Goal: Information Seeking & Learning: Find specific fact

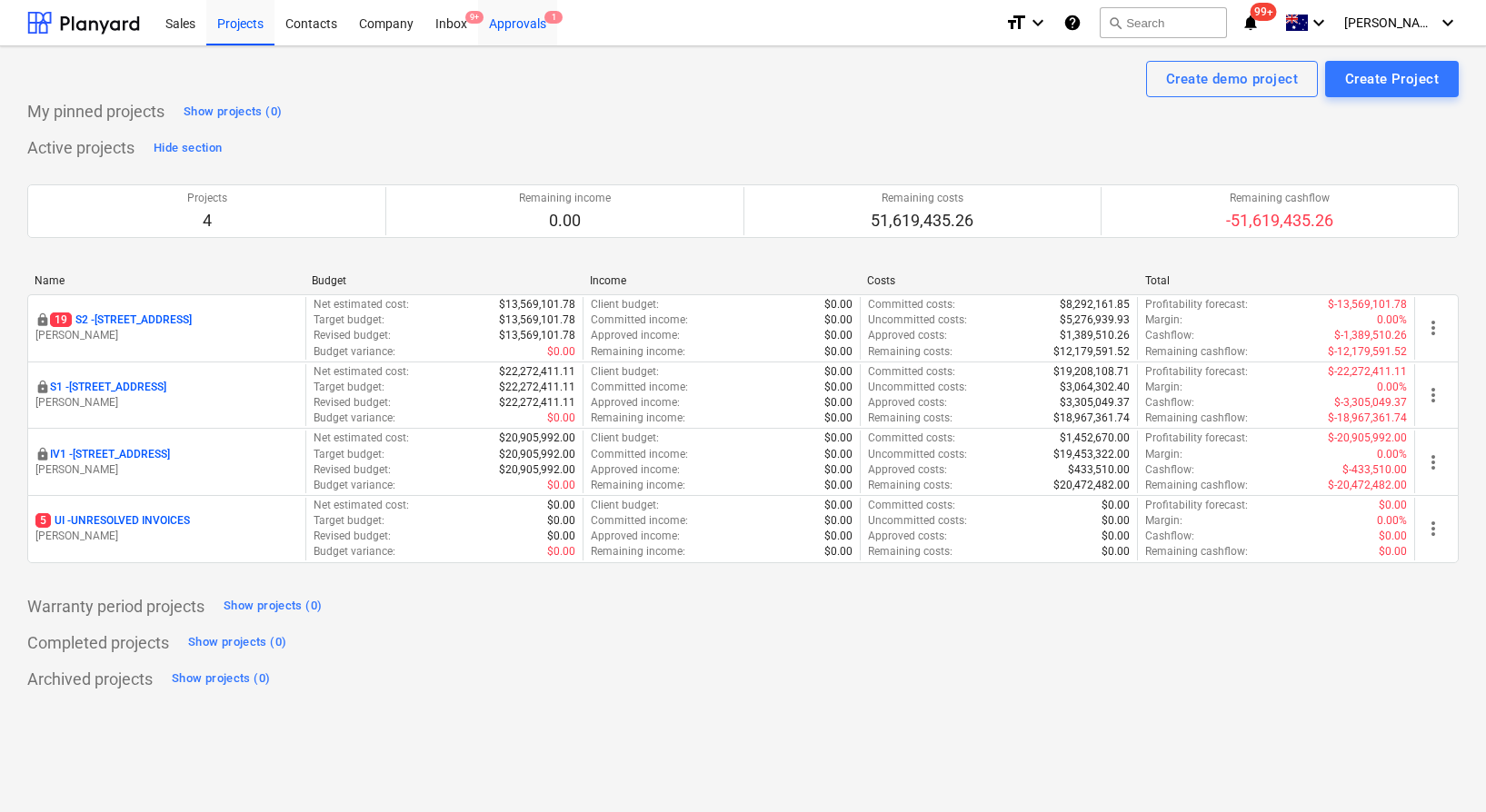
click at [510, 24] on div "Approvals 1" at bounding box center [518, 22] width 79 height 46
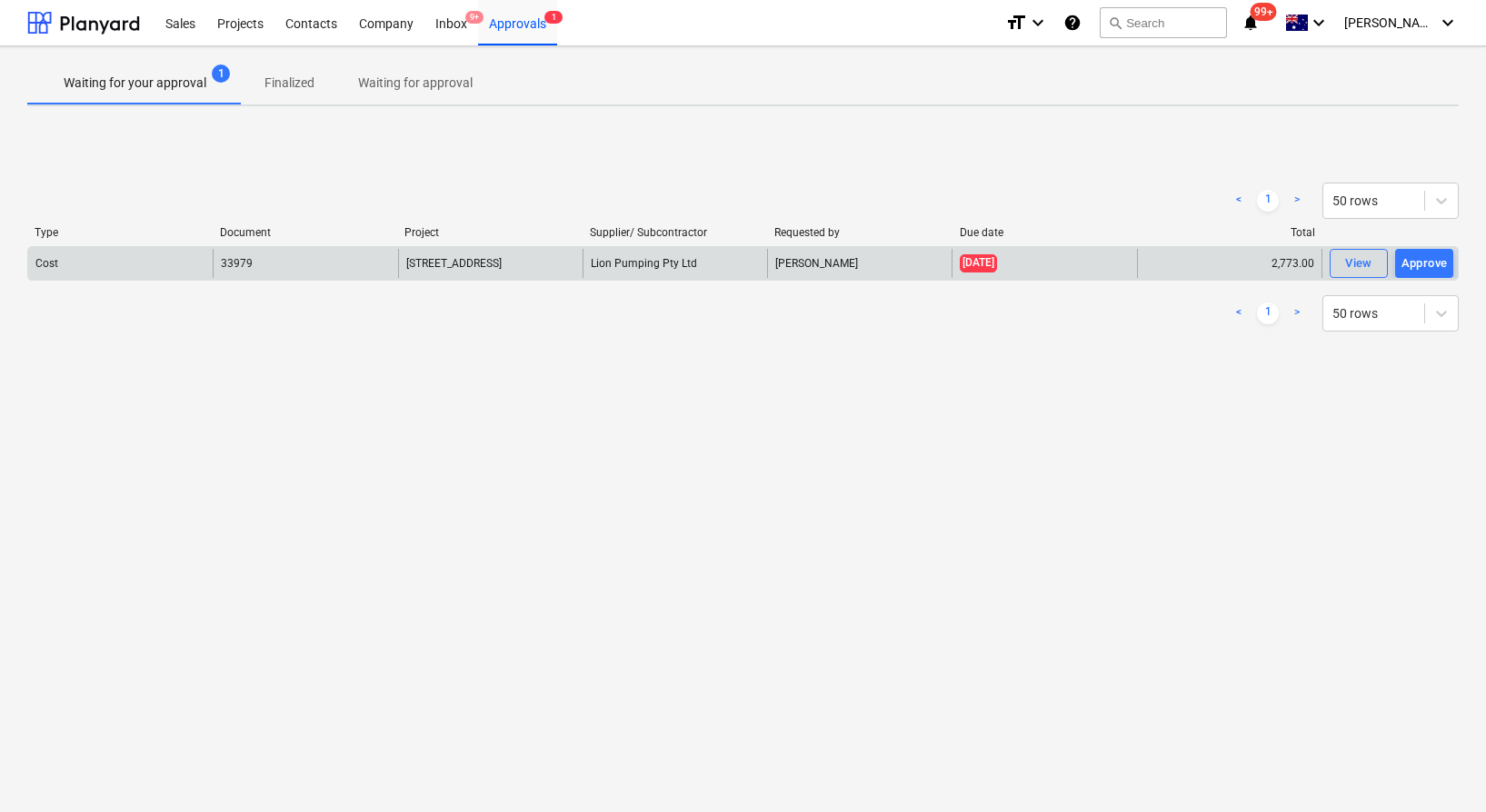
click at [855, 262] on div "[PERSON_NAME]" at bounding box center [859, 263] width 184 height 29
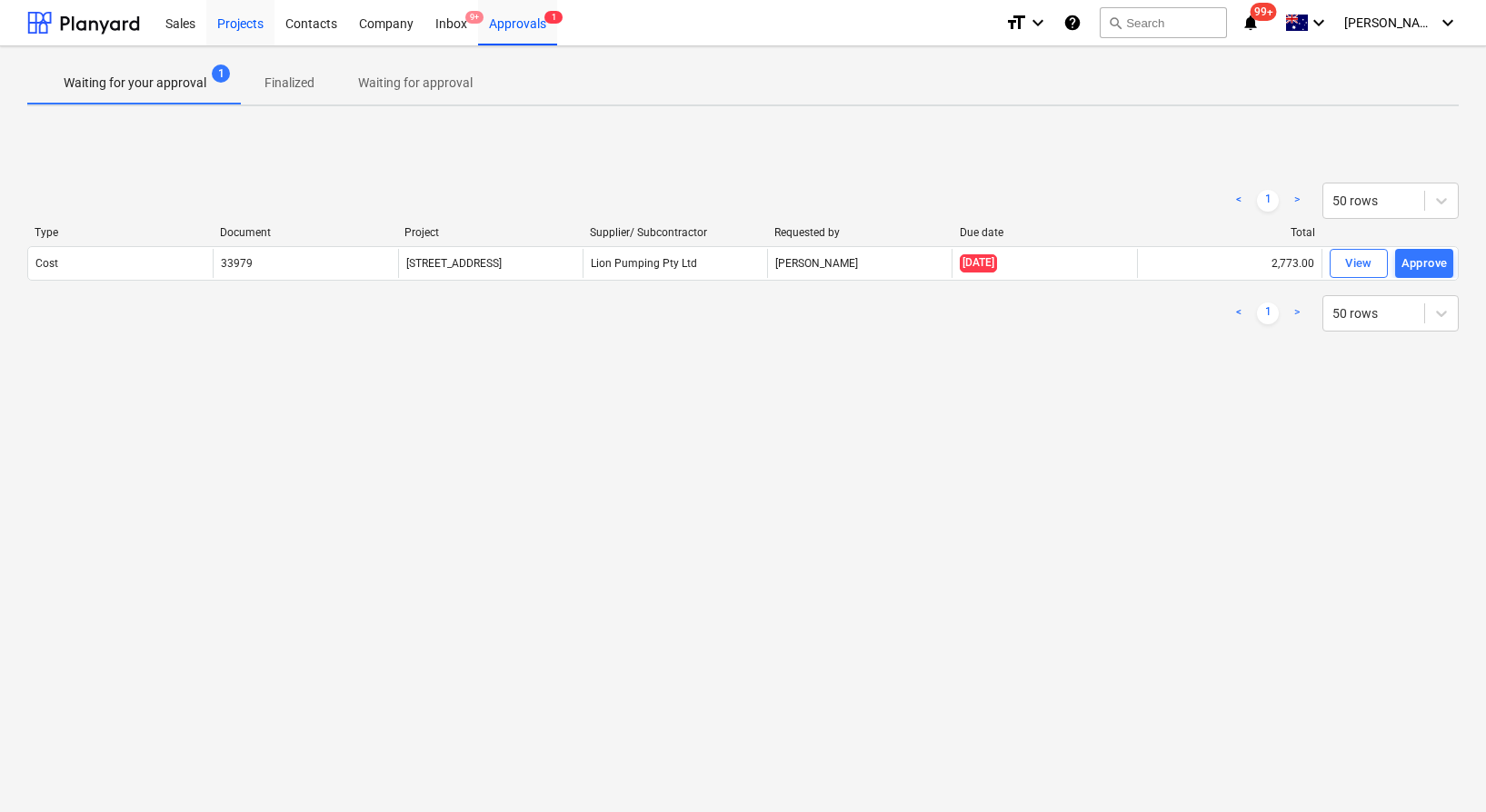
click at [239, 11] on div "Projects" at bounding box center [240, 22] width 68 height 46
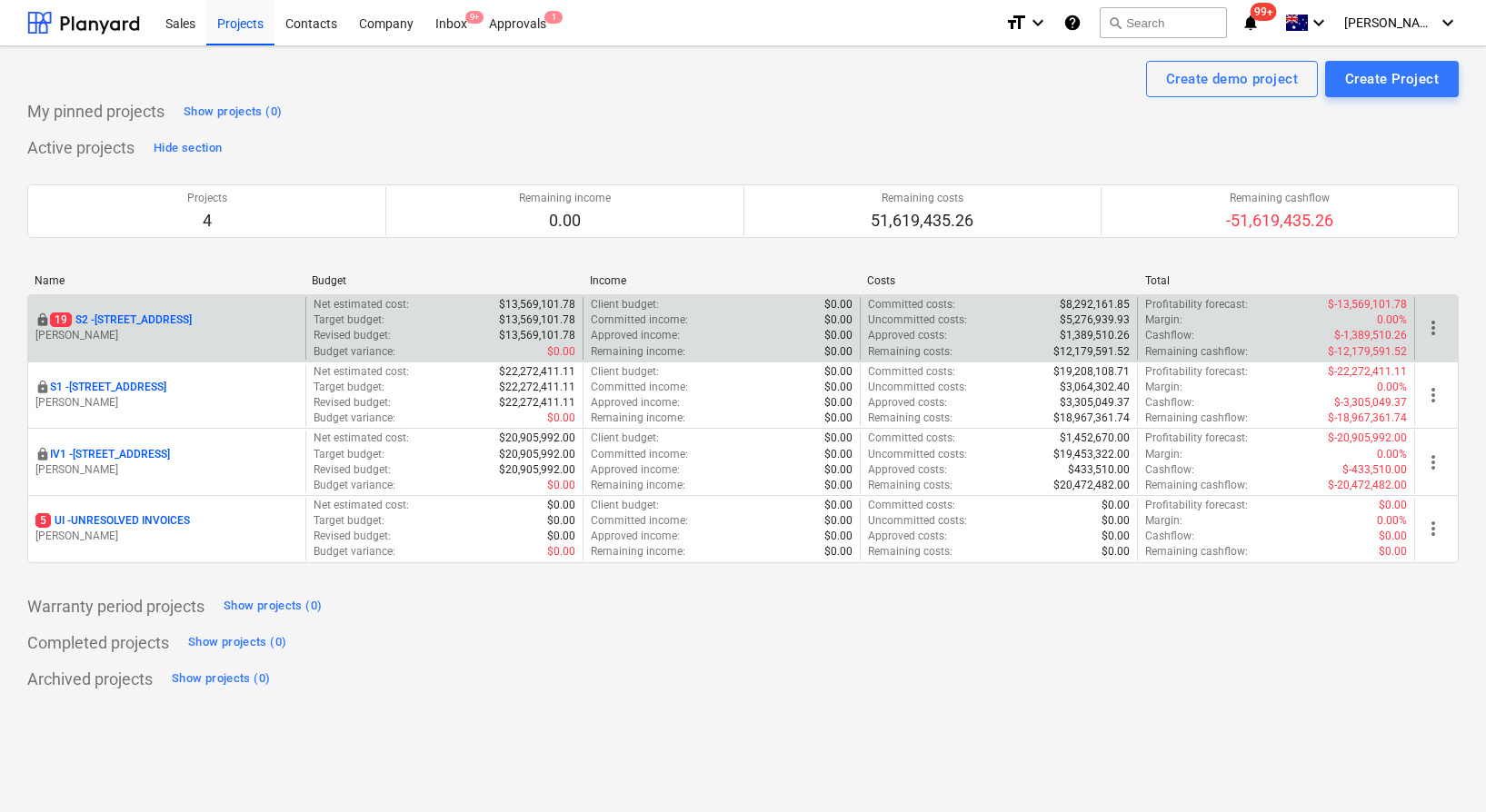
click at [171, 313] on p "[STREET_ADDRESS]" at bounding box center [120, 320] width 142 height 15
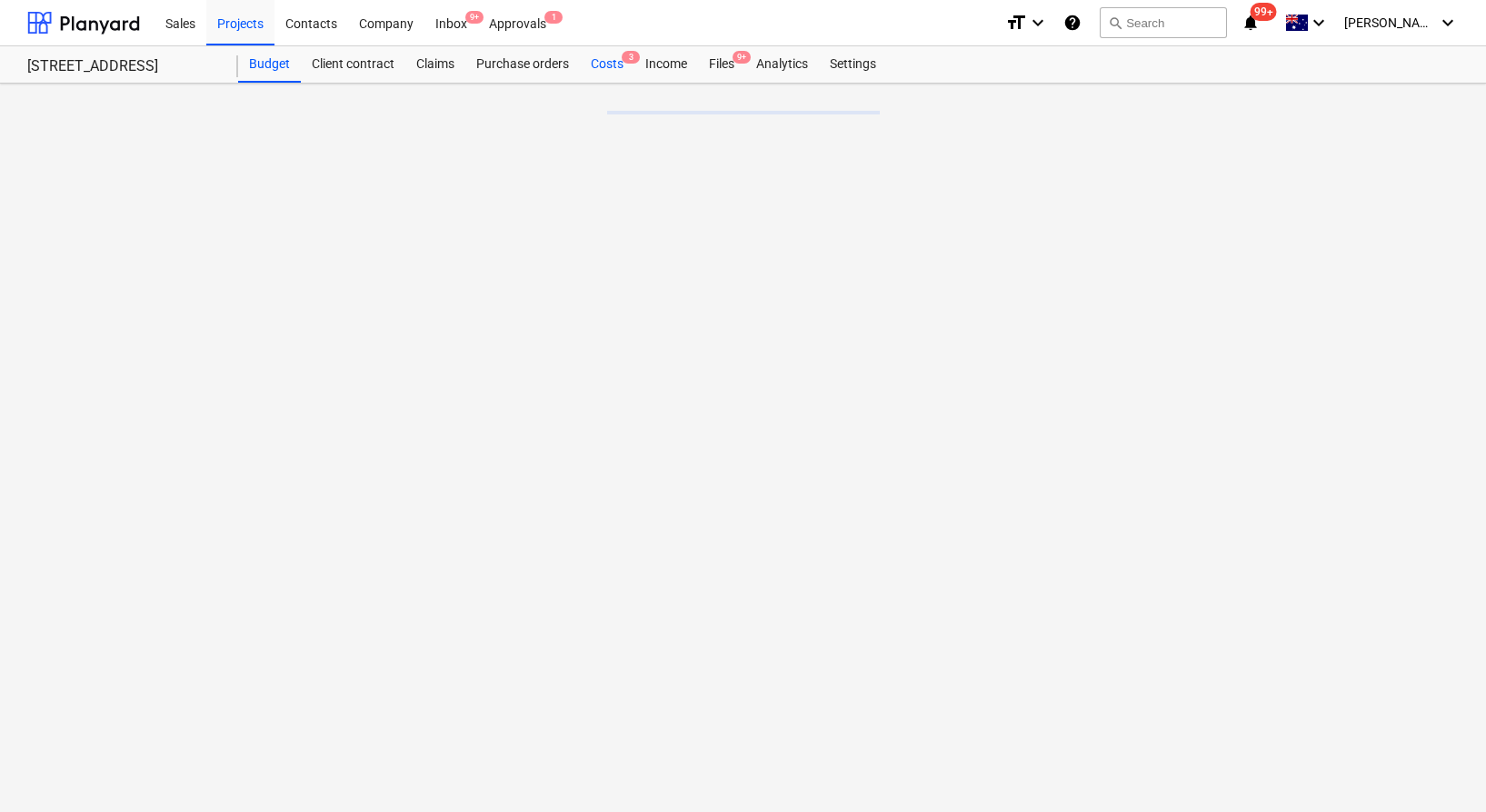
click at [596, 56] on div "Costs 3" at bounding box center [607, 64] width 55 height 37
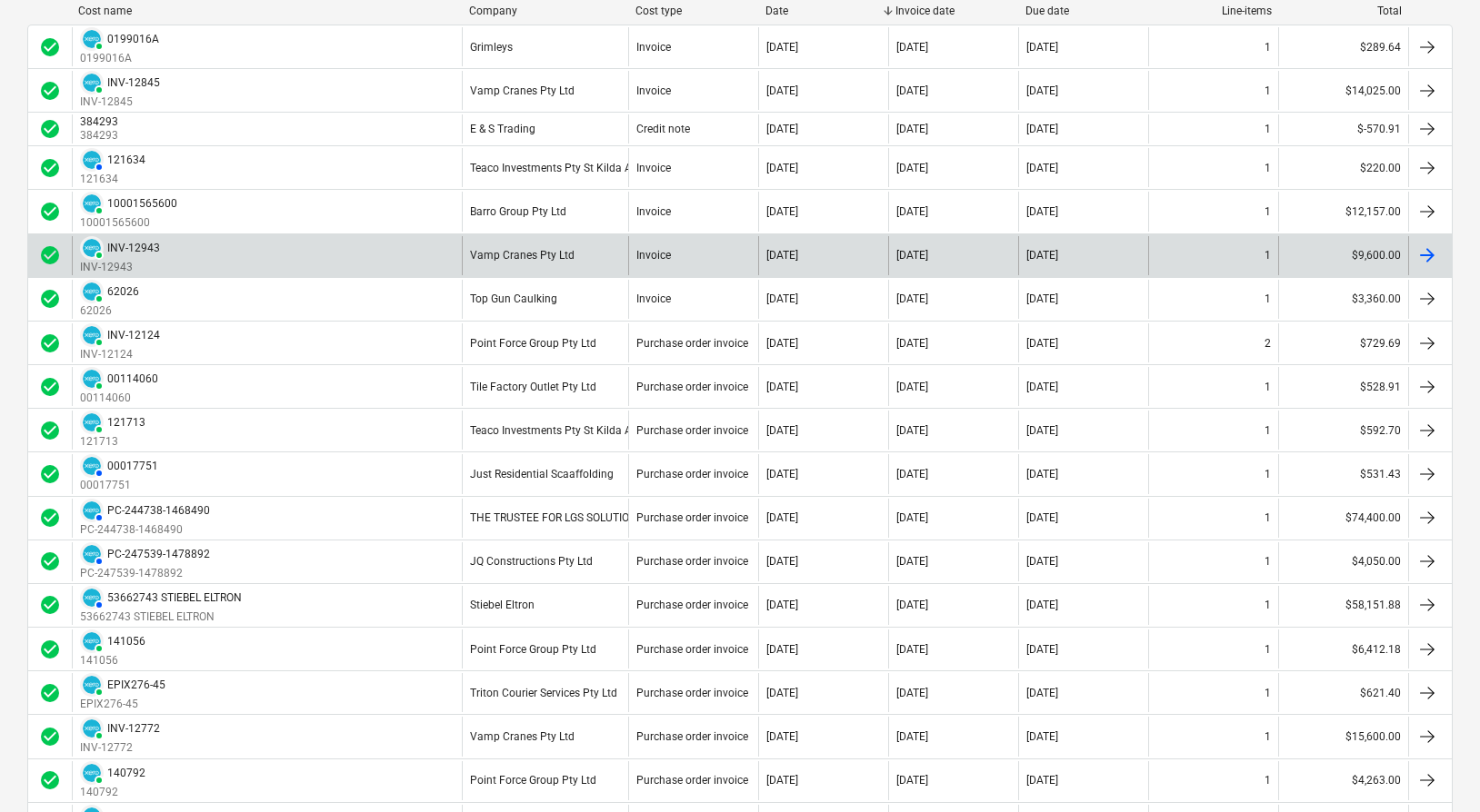
scroll to position [271, 0]
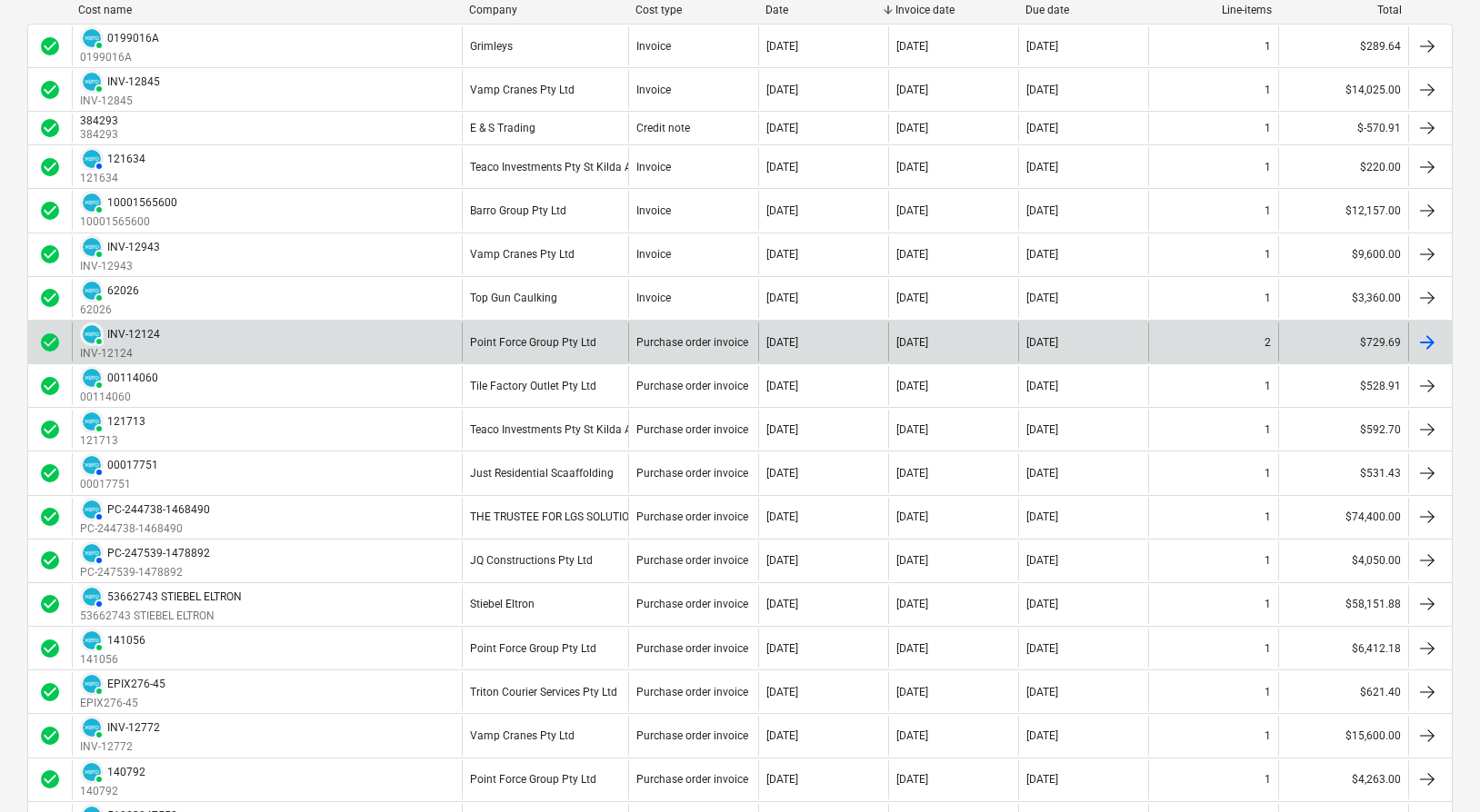
click at [362, 338] on div "PAID INV-12124 INV-12124" at bounding box center [266, 342] width 390 height 40
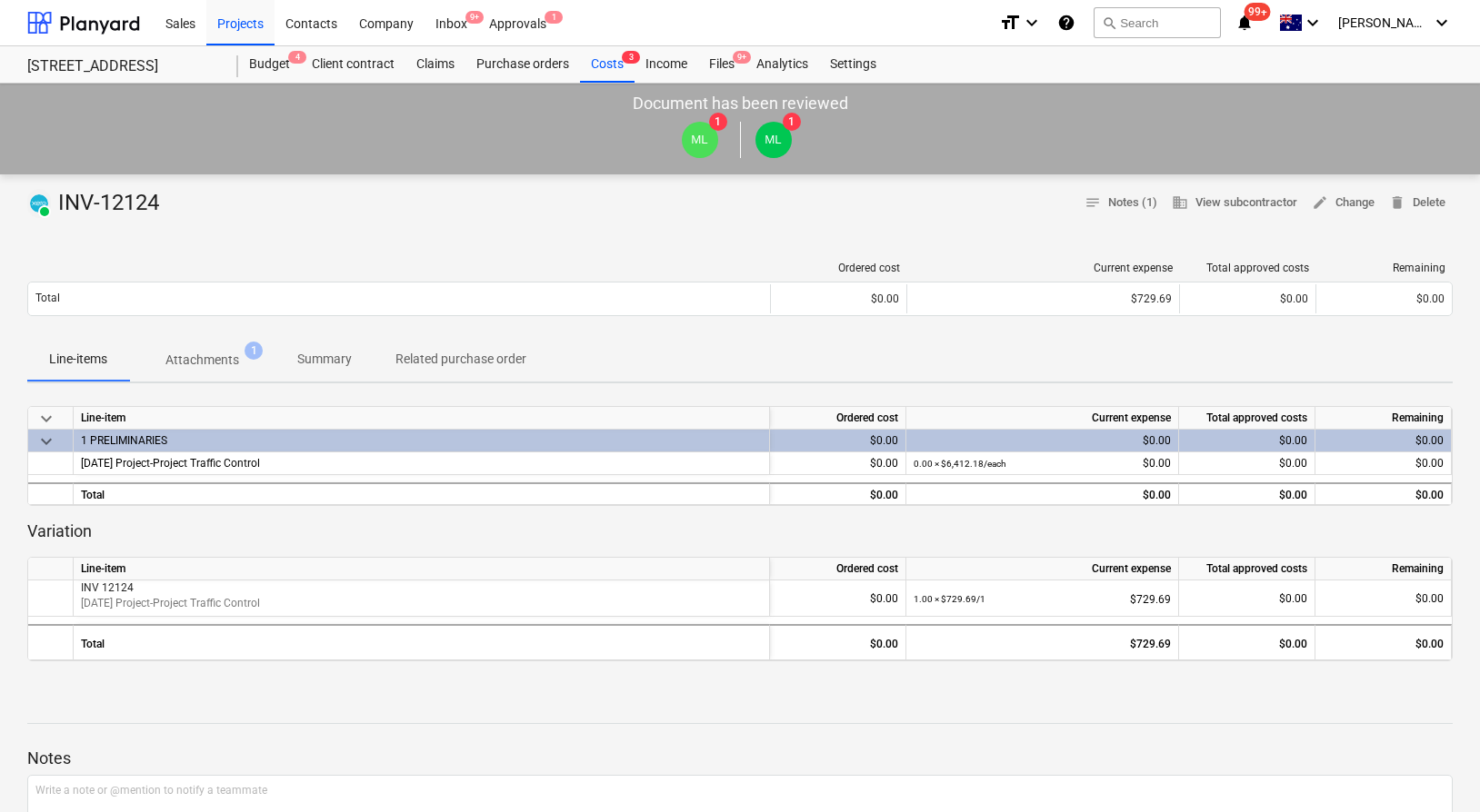
click at [220, 252] on div "Ordered cost Current expense Total approved costs Remaining Total $0.00 $729.69…" at bounding box center [740, 293] width 1425 height 91
click at [227, 349] on span "Attachments 1" at bounding box center [201, 359] width 146 height 33
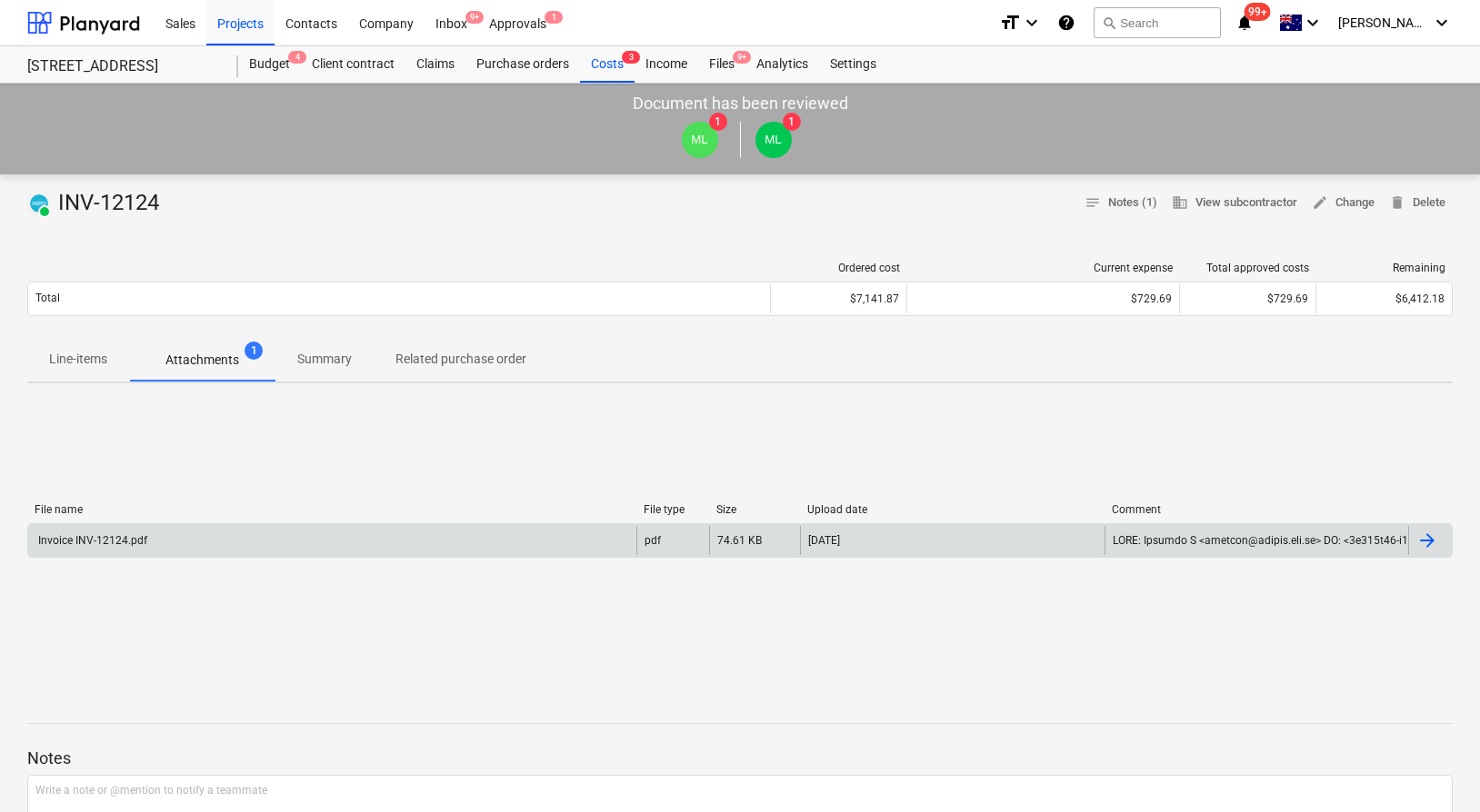
click at [205, 545] on div "Invoice INV-12124.pdf" at bounding box center [332, 540] width 608 height 29
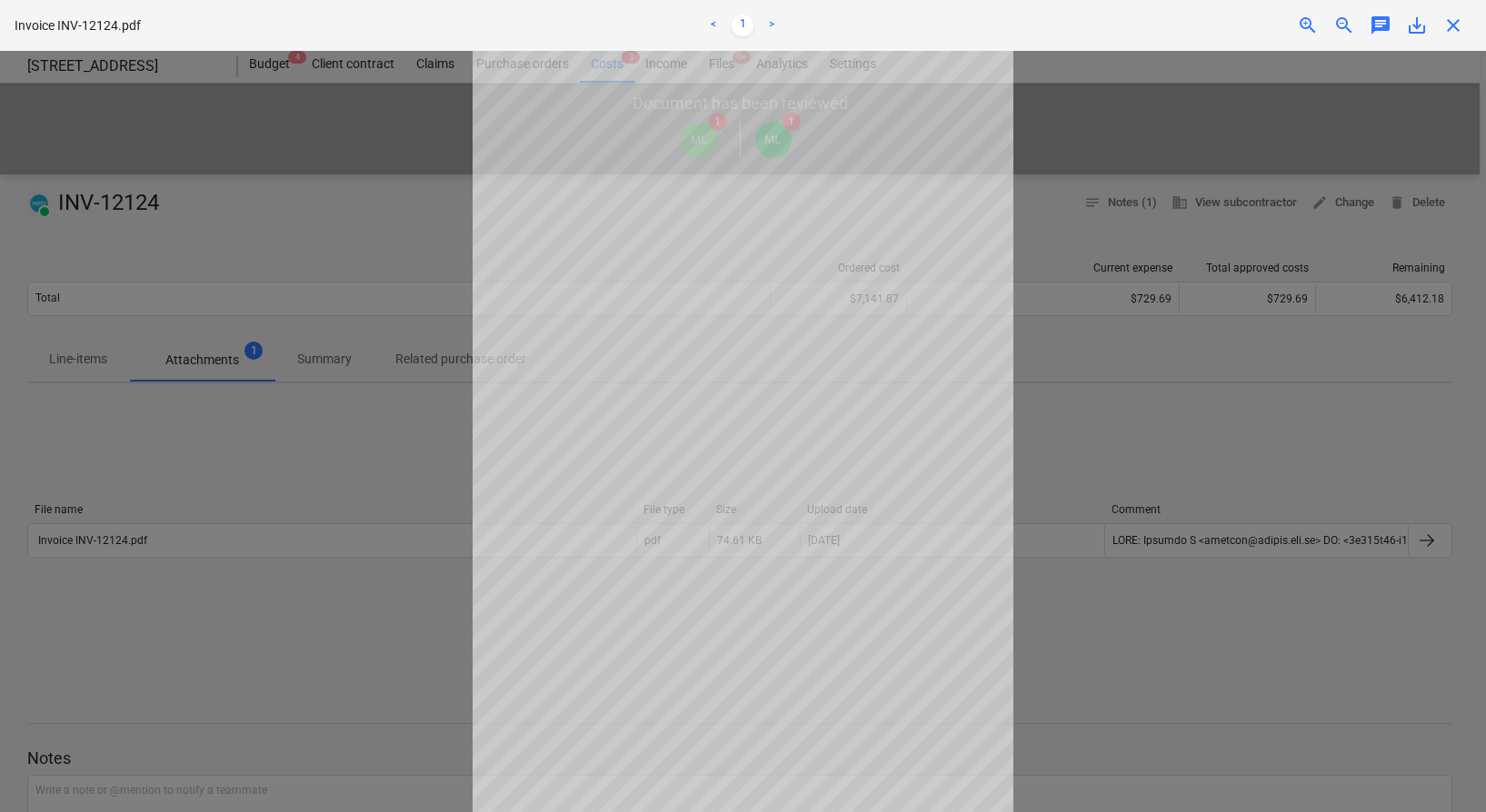
click at [237, 548] on div at bounding box center [743, 431] width 1486 height 761
click at [264, 486] on div at bounding box center [743, 431] width 1486 height 761
click at [1453, 26] on span "close" at bounding box center [1452, 24] width 22 height 22
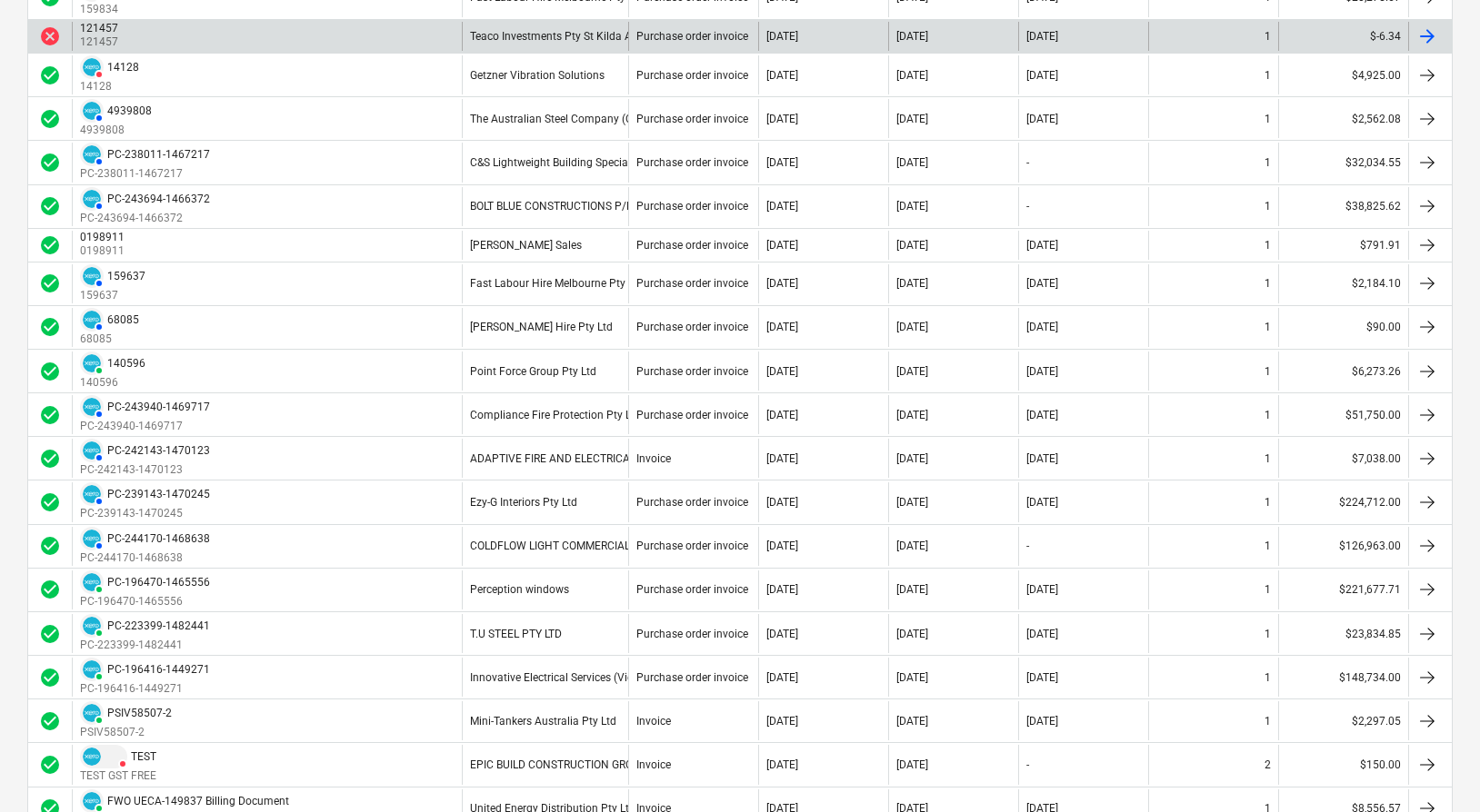
scroll to position [1516, 0]
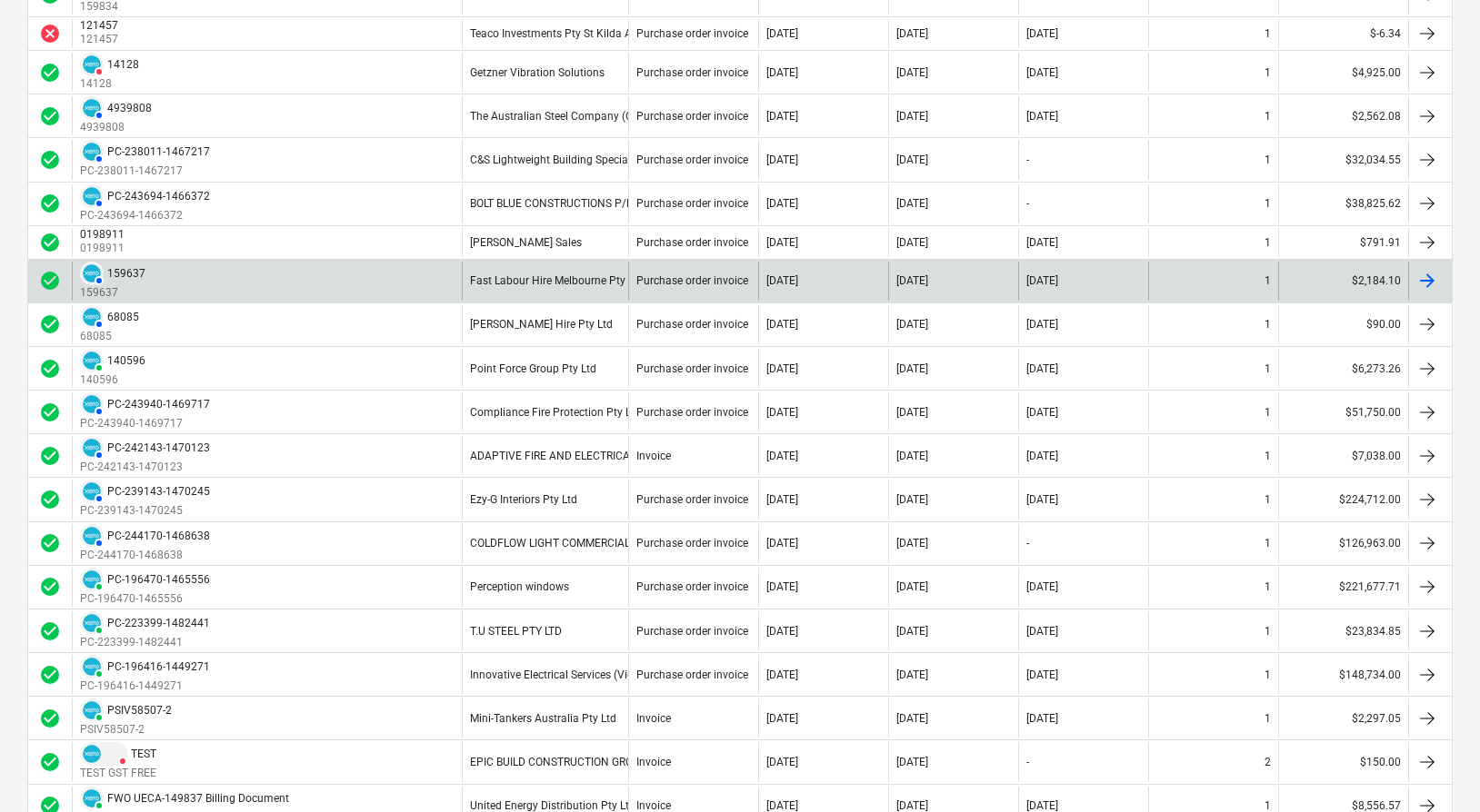
click at [341, 284] on div "AUTHORISED 159637 159637" at bounding box center [266, 281] width 390 height 40
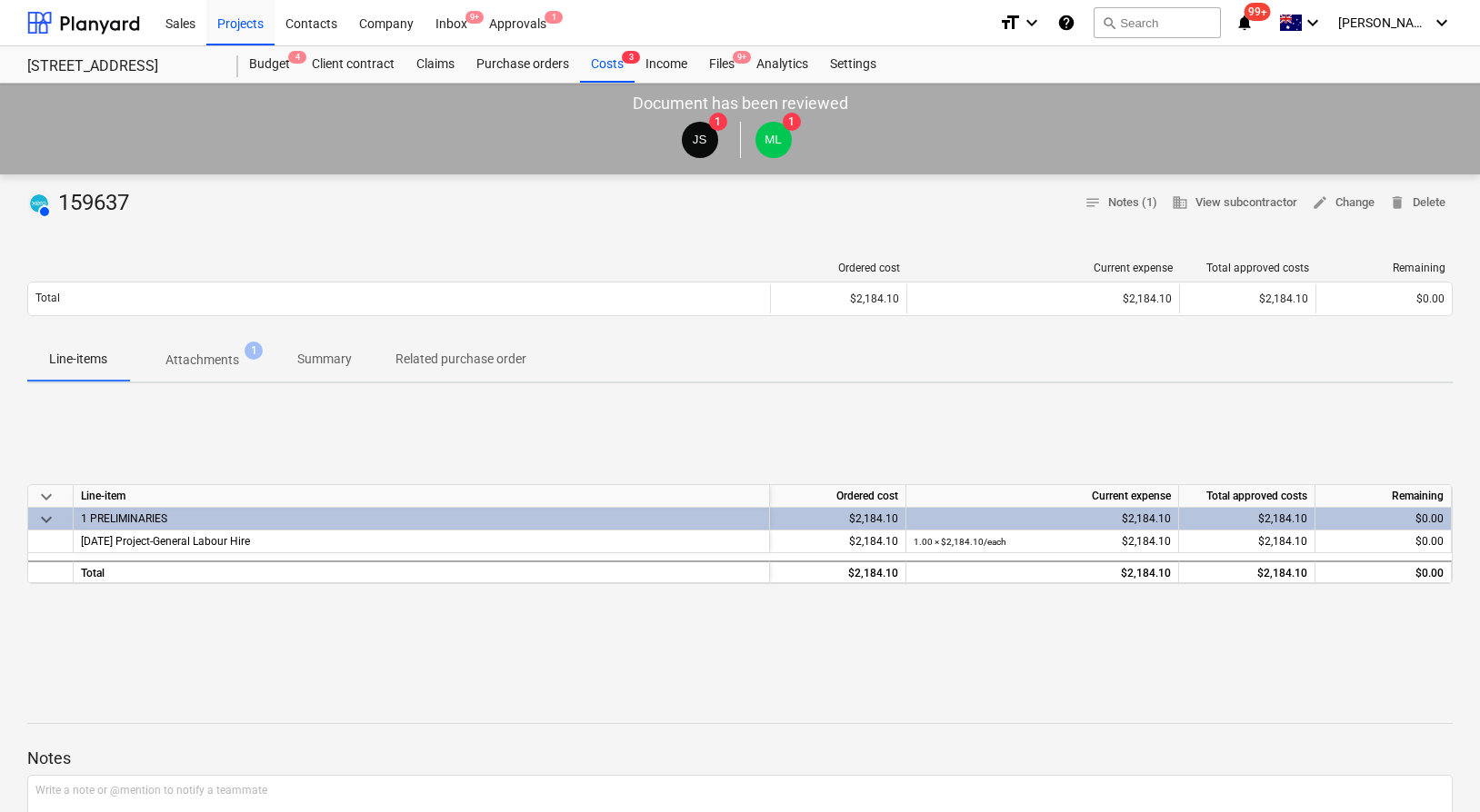
click at [222, 391] on div "AUTHORISED 159637 notes Notes (1) business View subcontractor edit Change delet…" at bounding box center [740, 672] width 1480 height 995
click at [223, 362] on p "Attachments" at bounding box center [202, 360] width 73 height 19
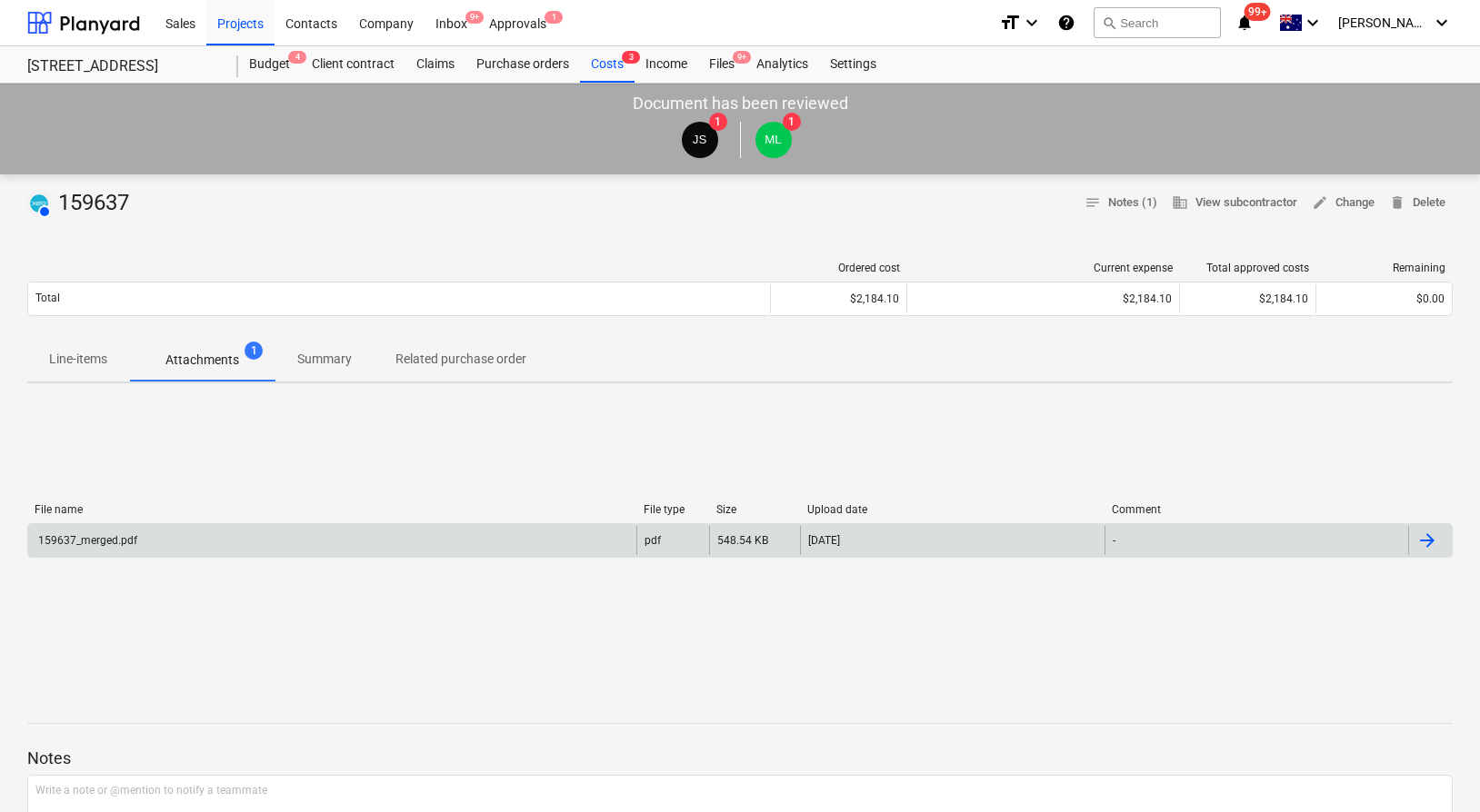
click at [260, 536] on div "159637_merged.pdf" at bounding box center [332, 540] width 608 height 29
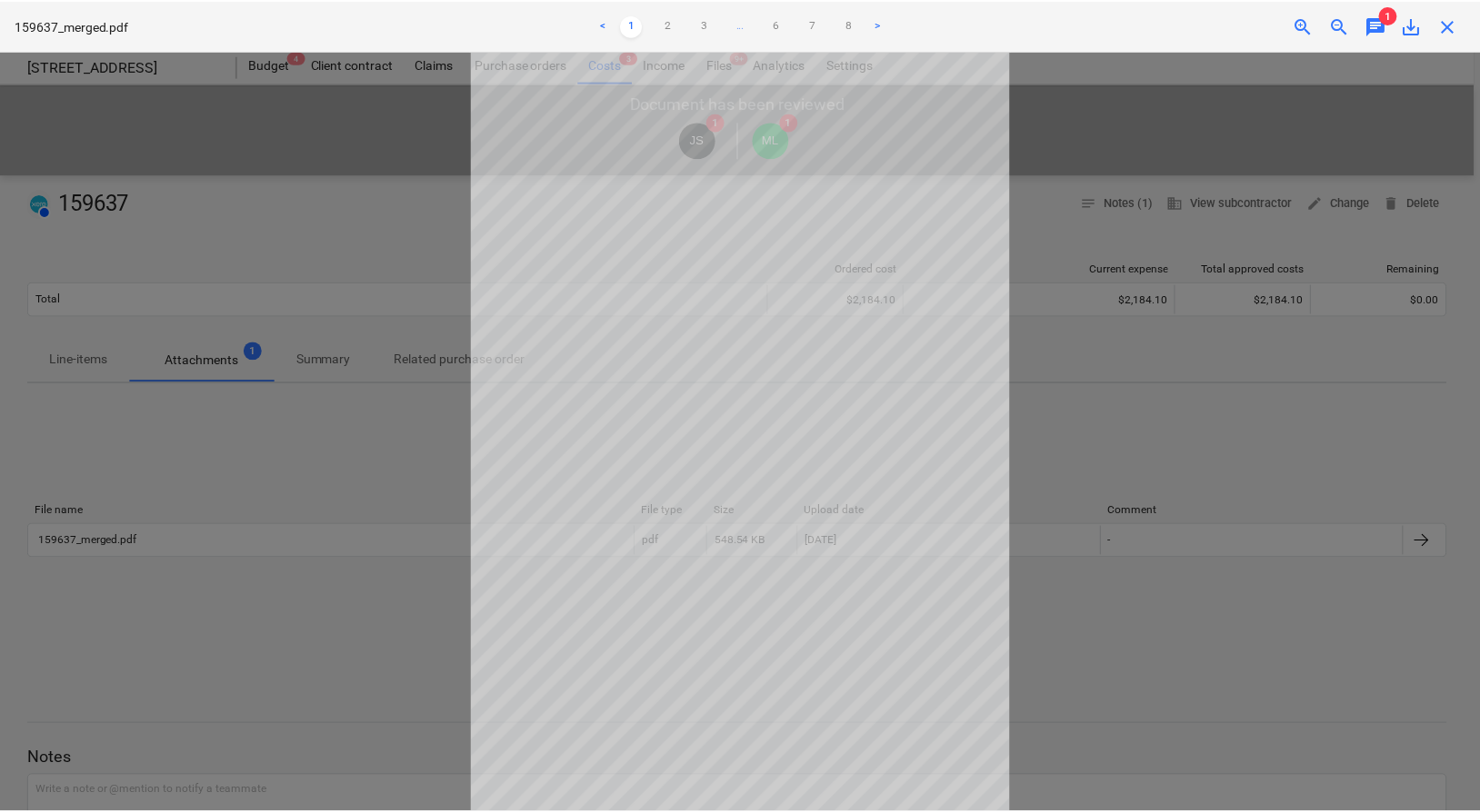
scroll to position [8, 0]
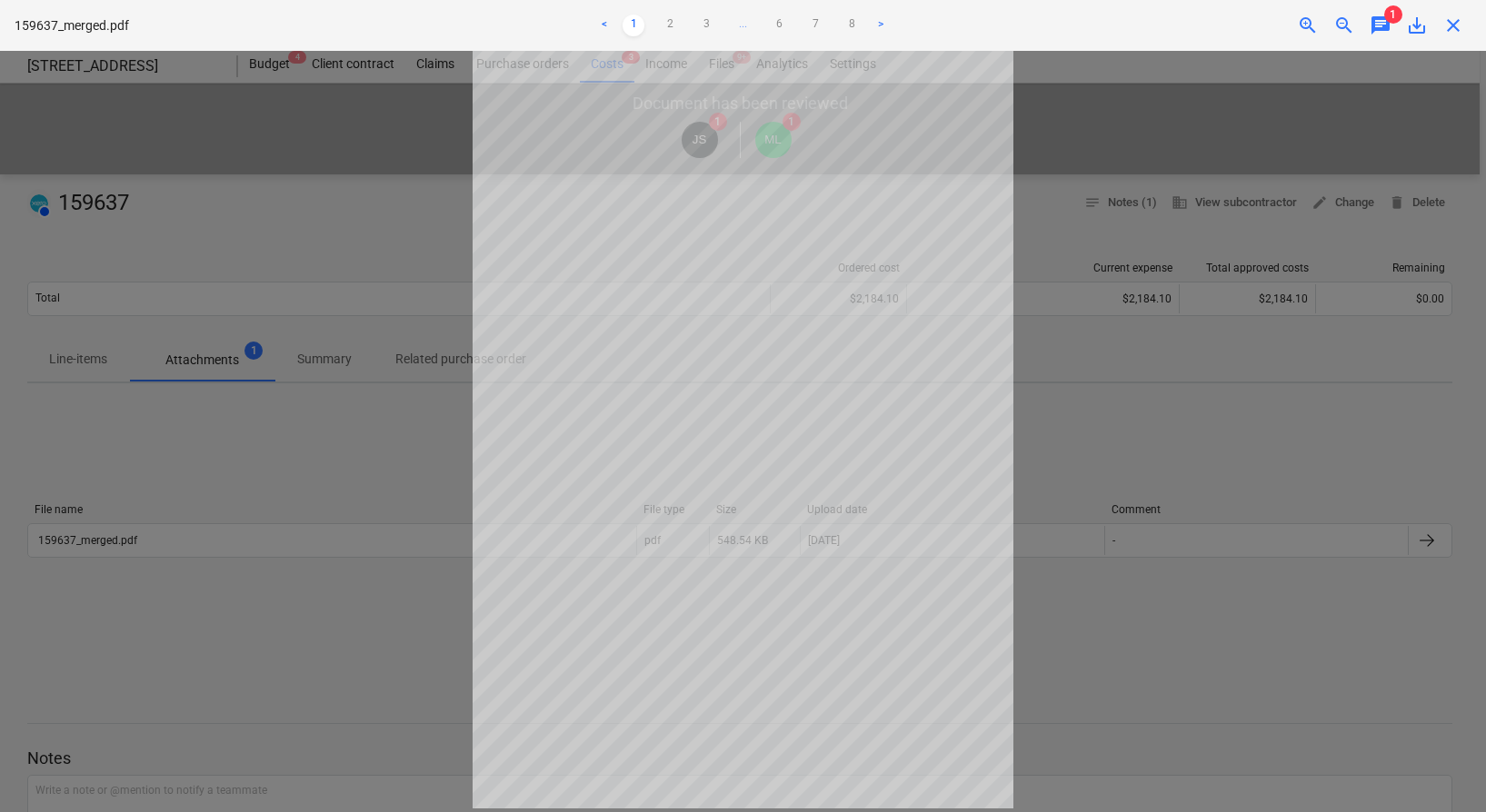
click at [395, 409] on div at bounding box center [743, 431] width 1486 height 761
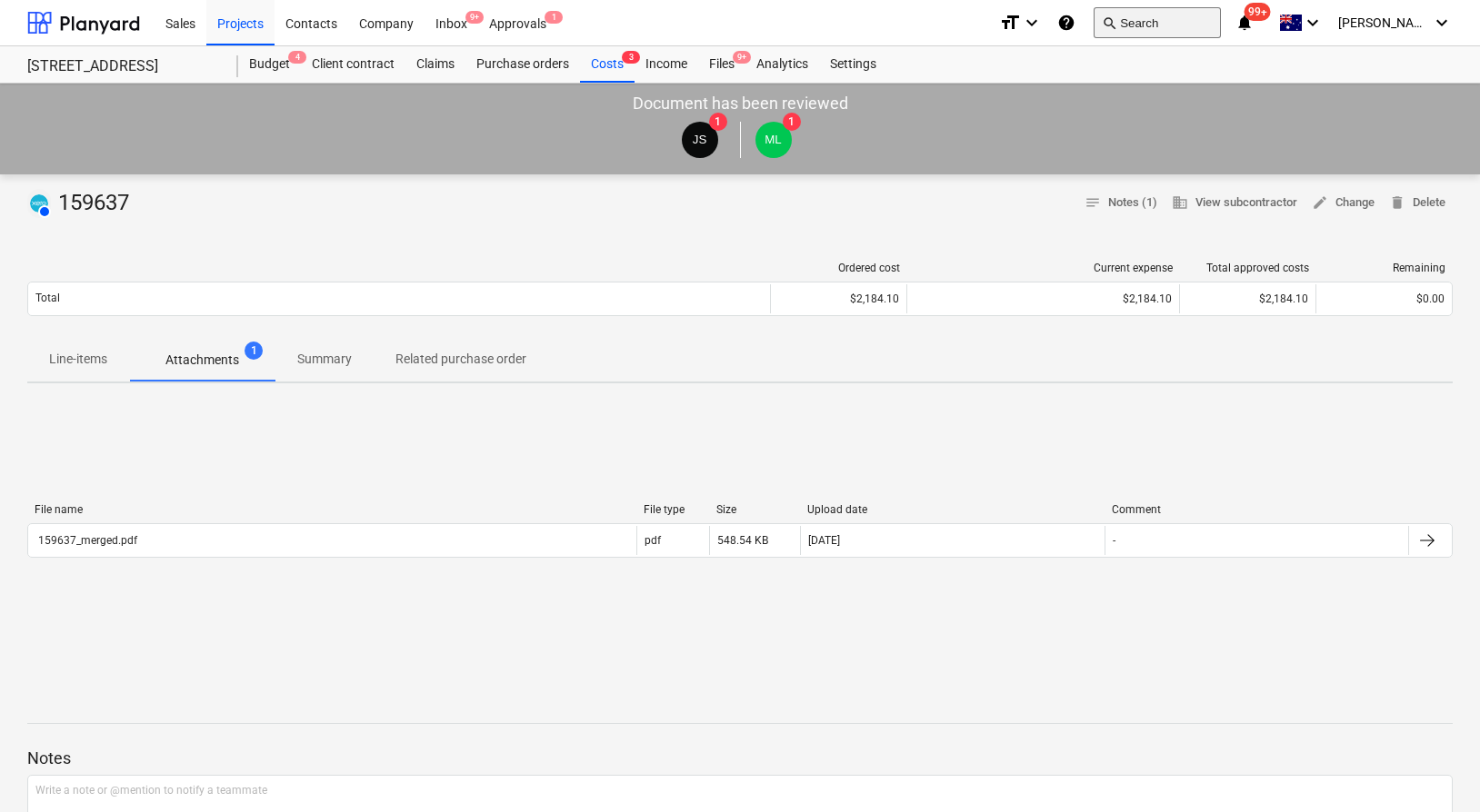
click at [1181, 31] on button "search Search" at bounding box center [1156, 23] width 127 height 31
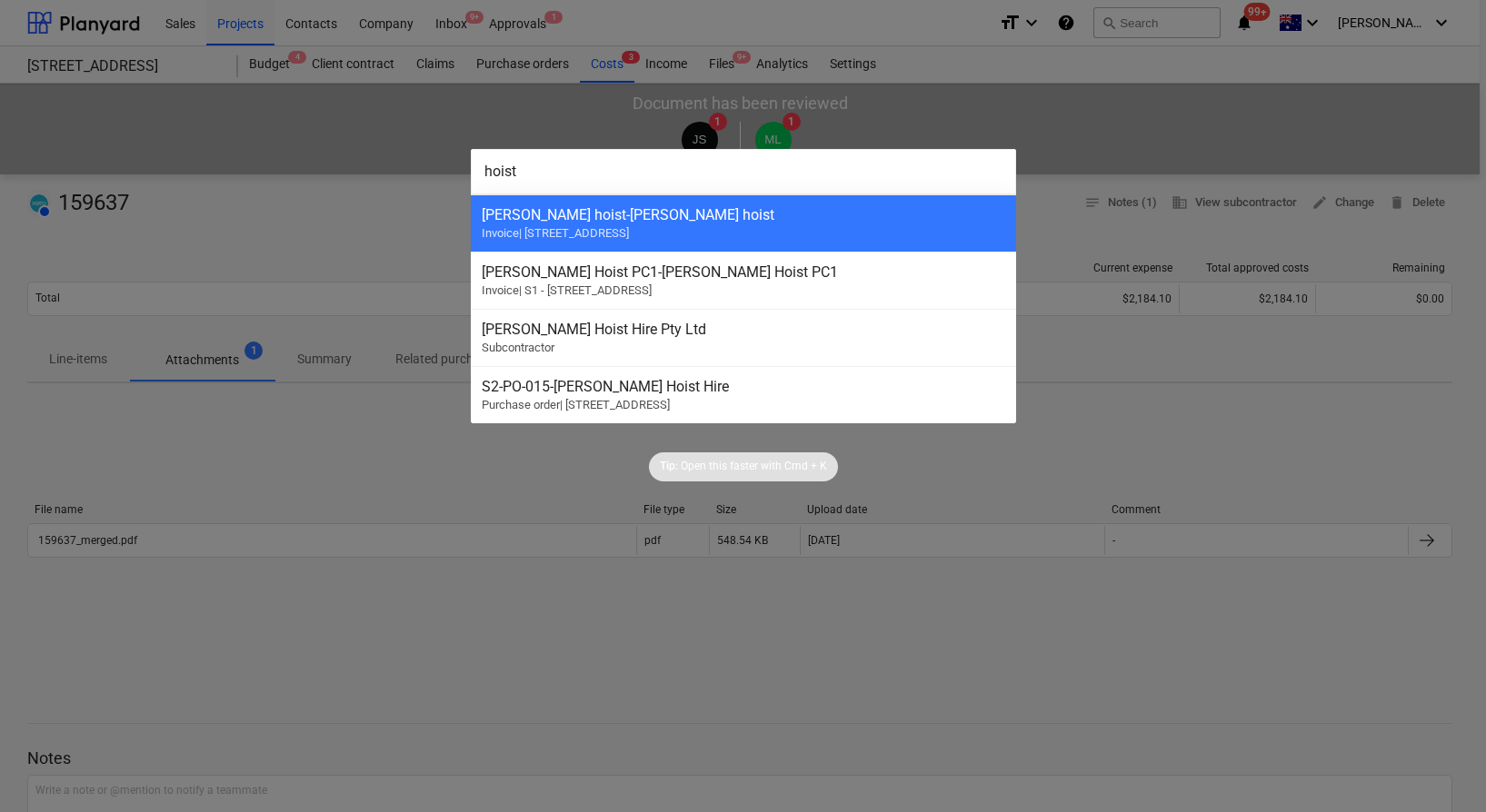
type input "hoist"
click at [295, 419] on div at bounding box center [743, 406] width 1486 height 812
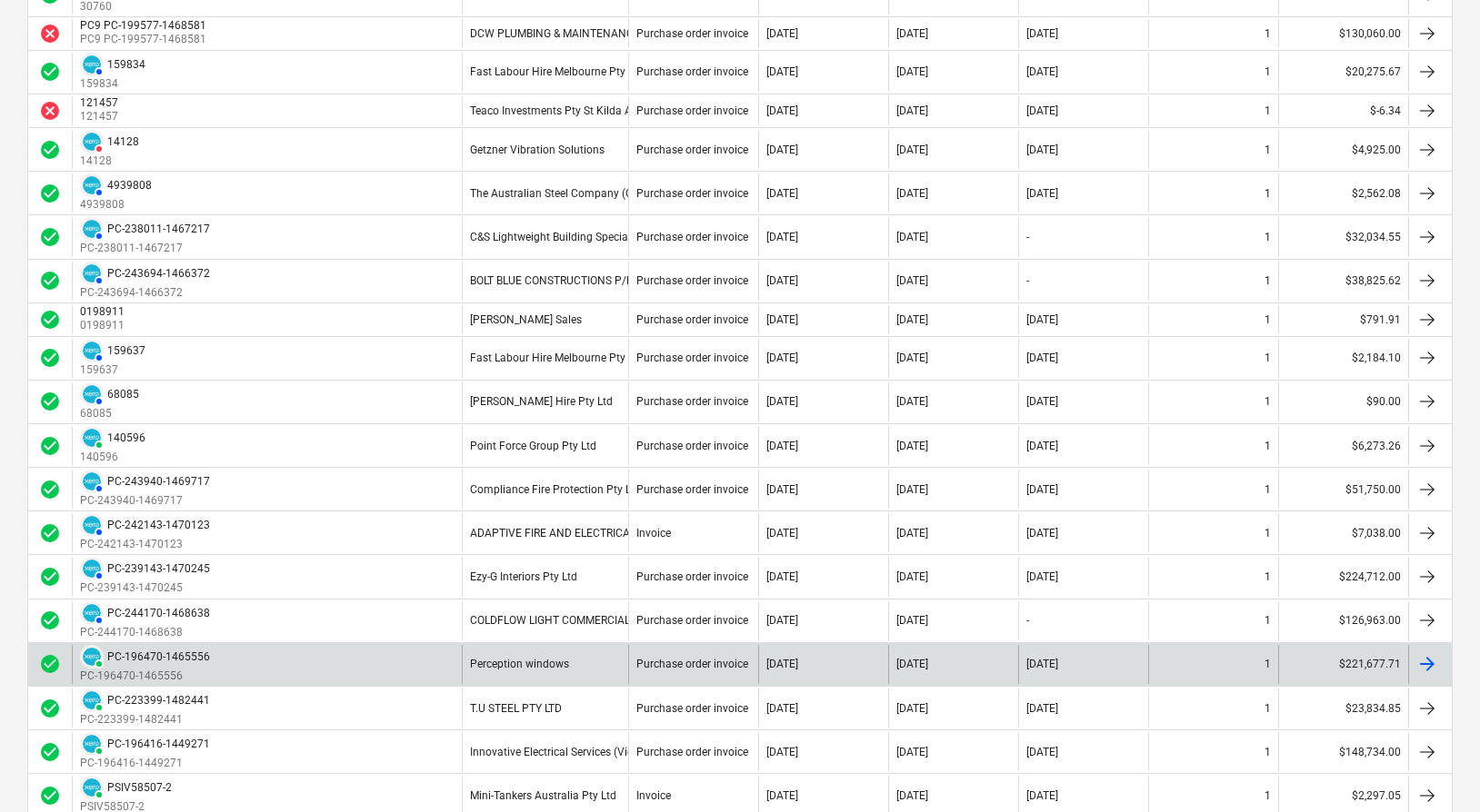
scroll to position [1412, 0]
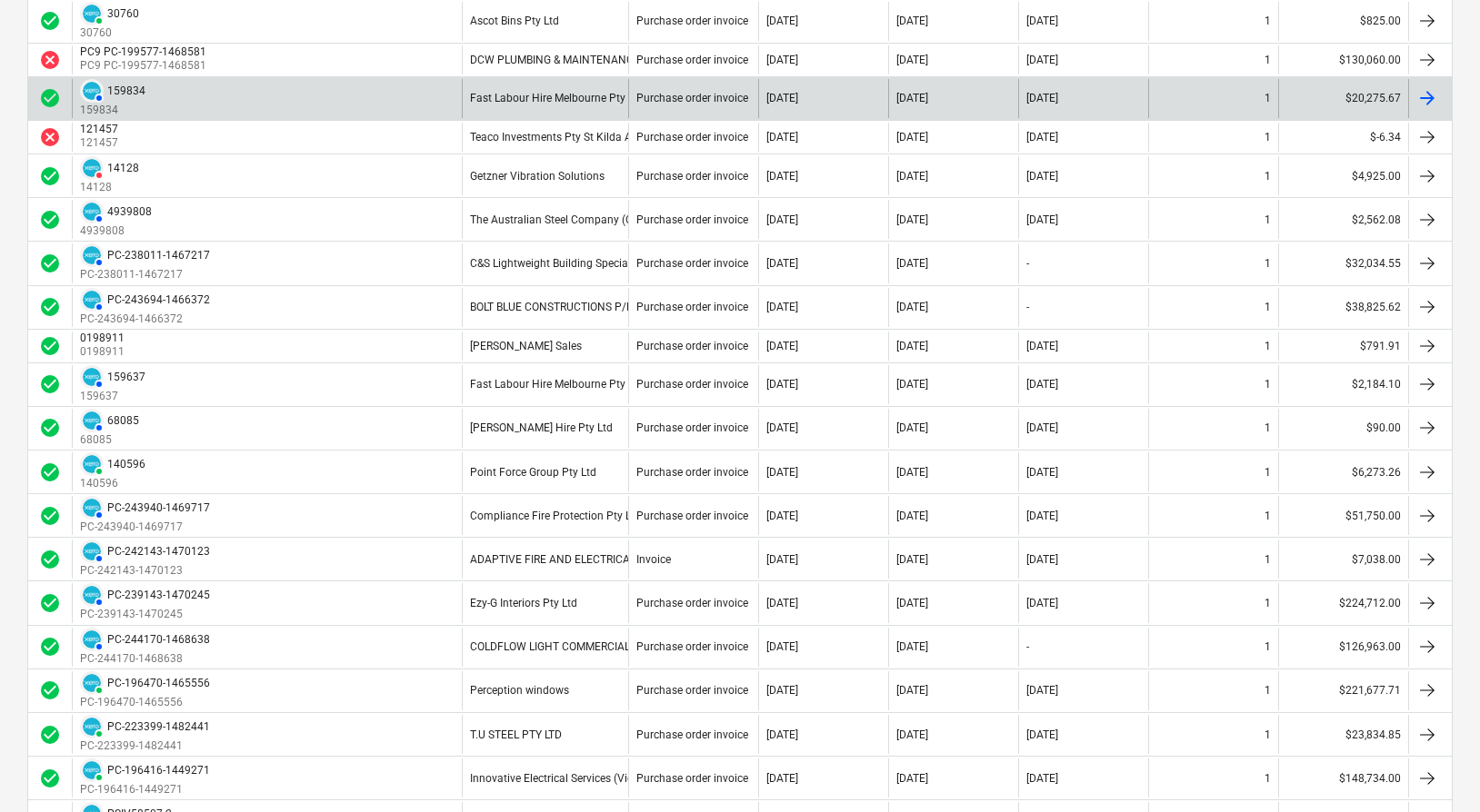
click at [122, 107] on p "159834" at bounding box center [113, 110] width 66 height 15
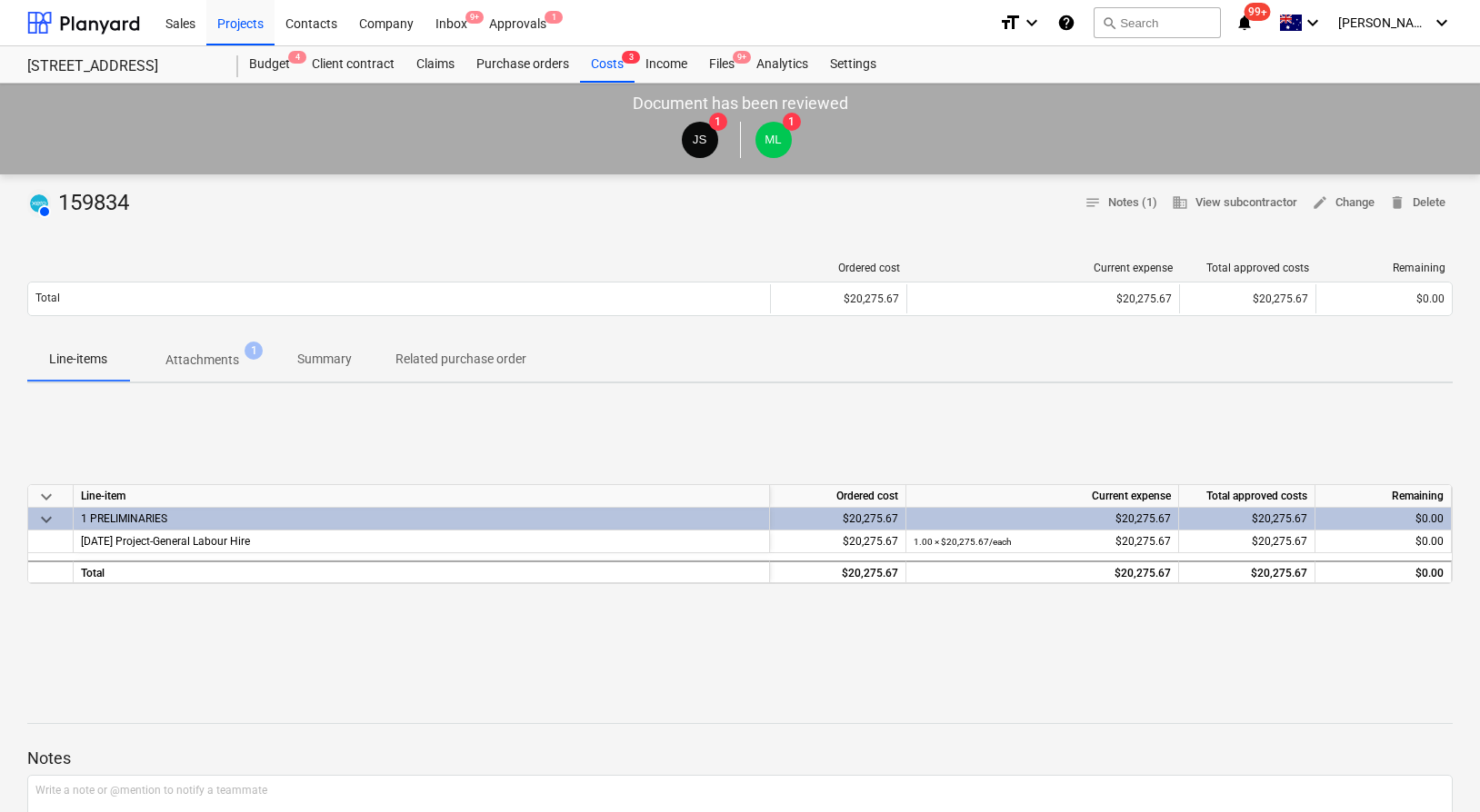
click at [216, 260] on div "Ordered cost Current expense Total approved costs Remaining Total $20,275.67 $2…" at bounding box center [740, 293] width 1425 height 91
click at [221, 357] on p "Attachments" at bounding box center [202, 360] width 73 height 19
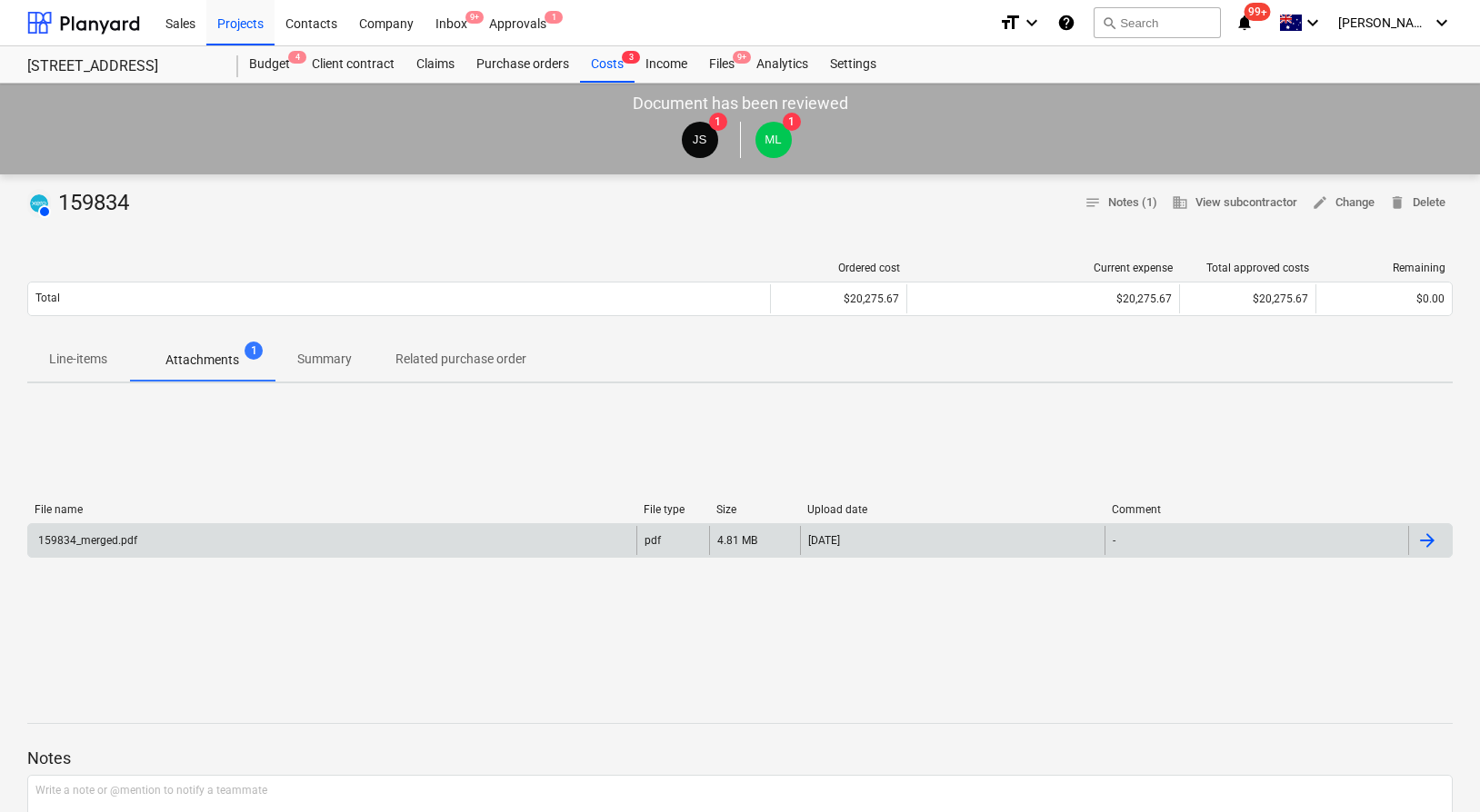
click at [236, 535] on div "159834_merged.pdf" at bounding box center [332, 540] width 608 height 29
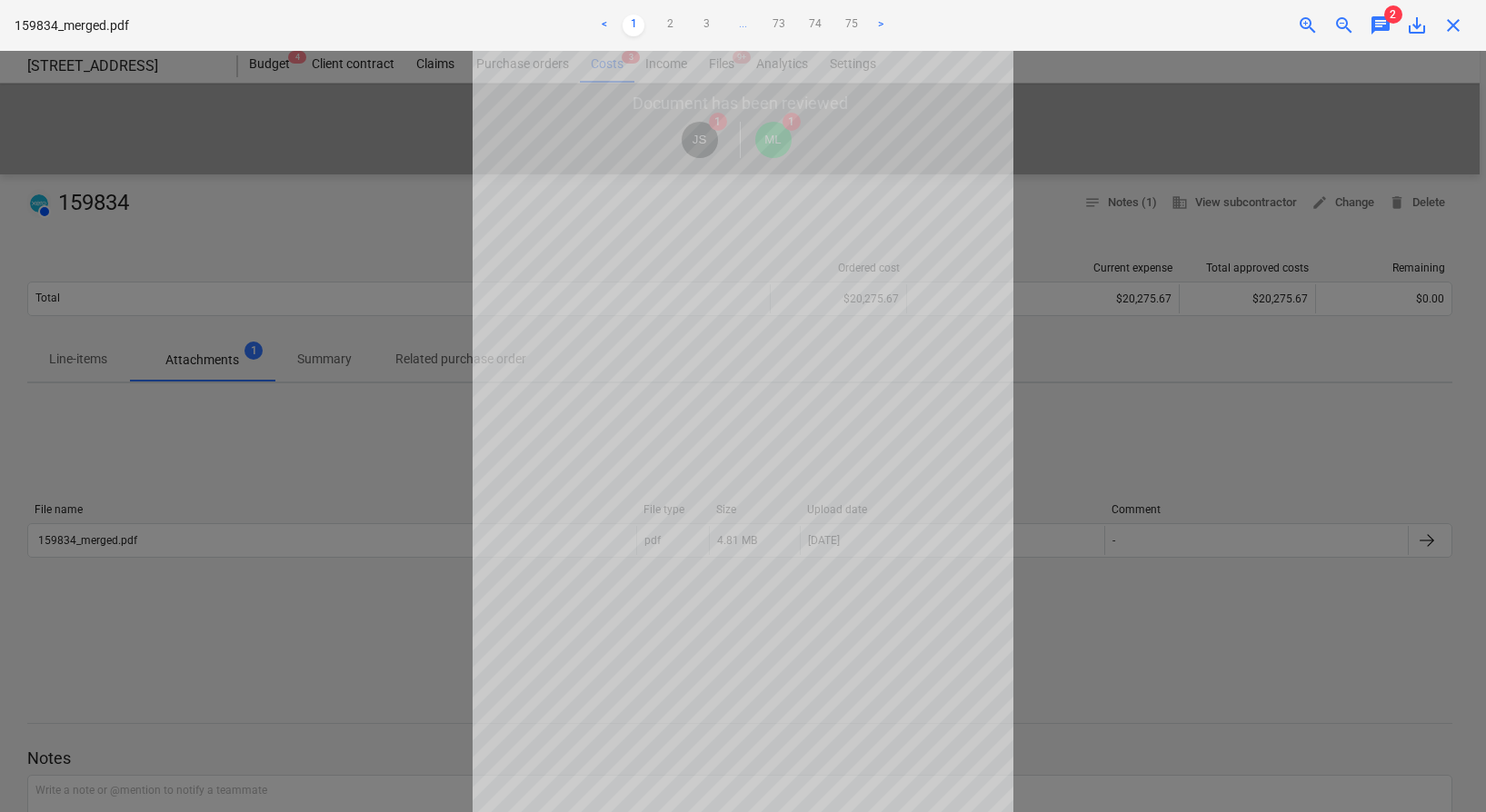
scroll to position [8, 0]
click at [890, 25] on link ">" at bounding box center [880, 24] width 22 height 22
click at [890, 25] on link ">" at bounding box center [898, 24] width 22 height 22
click at [890, 25] on link "75" at bounding box center [887, 24] width 22 height 22
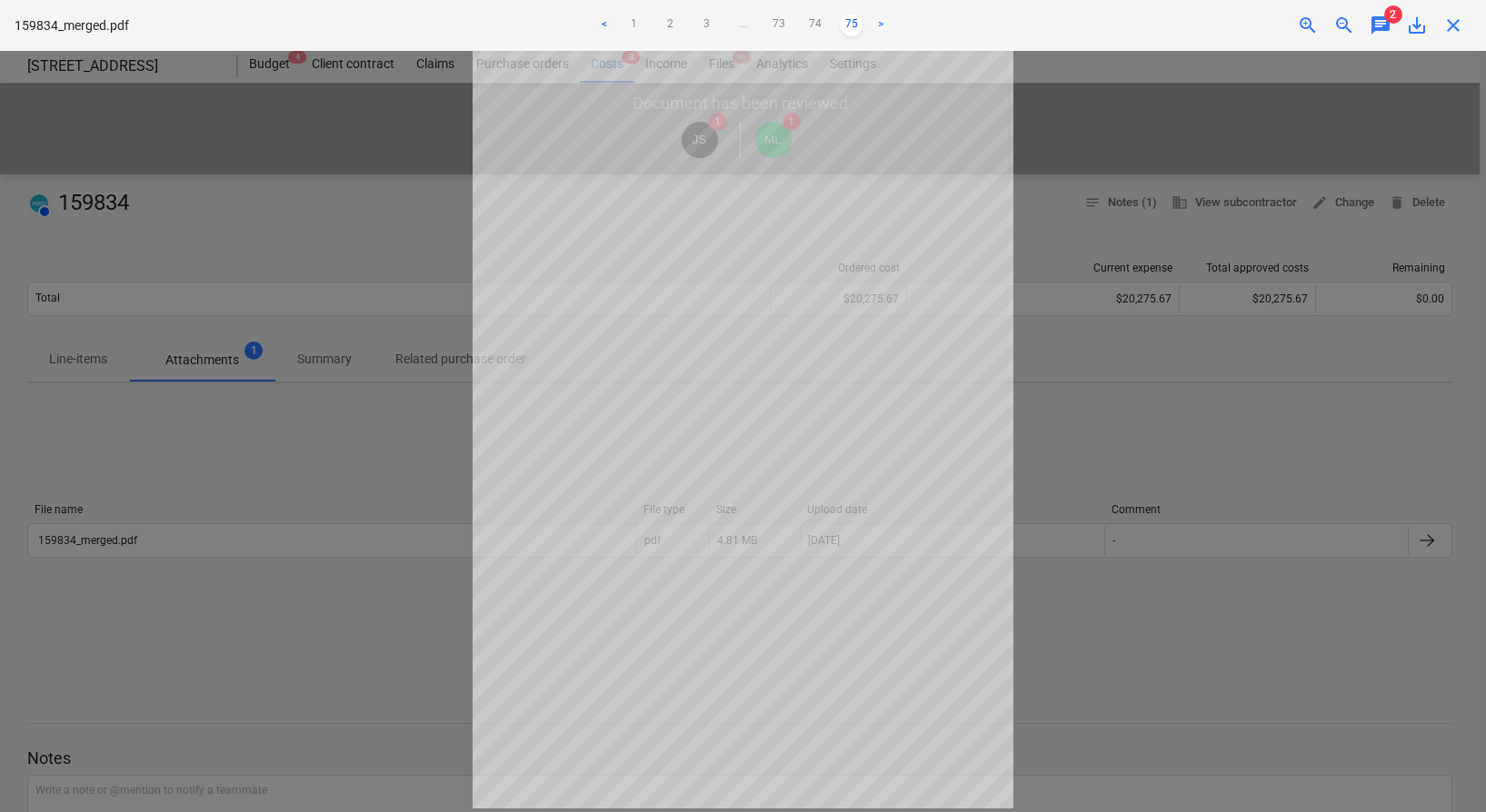
click at [890, 25] on link ">" at bounding box center [880, 24] width 22 height 22
click at [777, 24] on link "73" at bounding box center [778, 24] width 22 height 22
click at [742, 25] on ul "< 1 2 3 ... 72 73 74 75 >" at bounding box center [743, 24] width 486 height 22
click at [691, 25] on link "3" at bounding box center [687, 24] width 22 height 22
click at [720, 20] on link "4" at bounding box center [724, 24] width 22 height 22
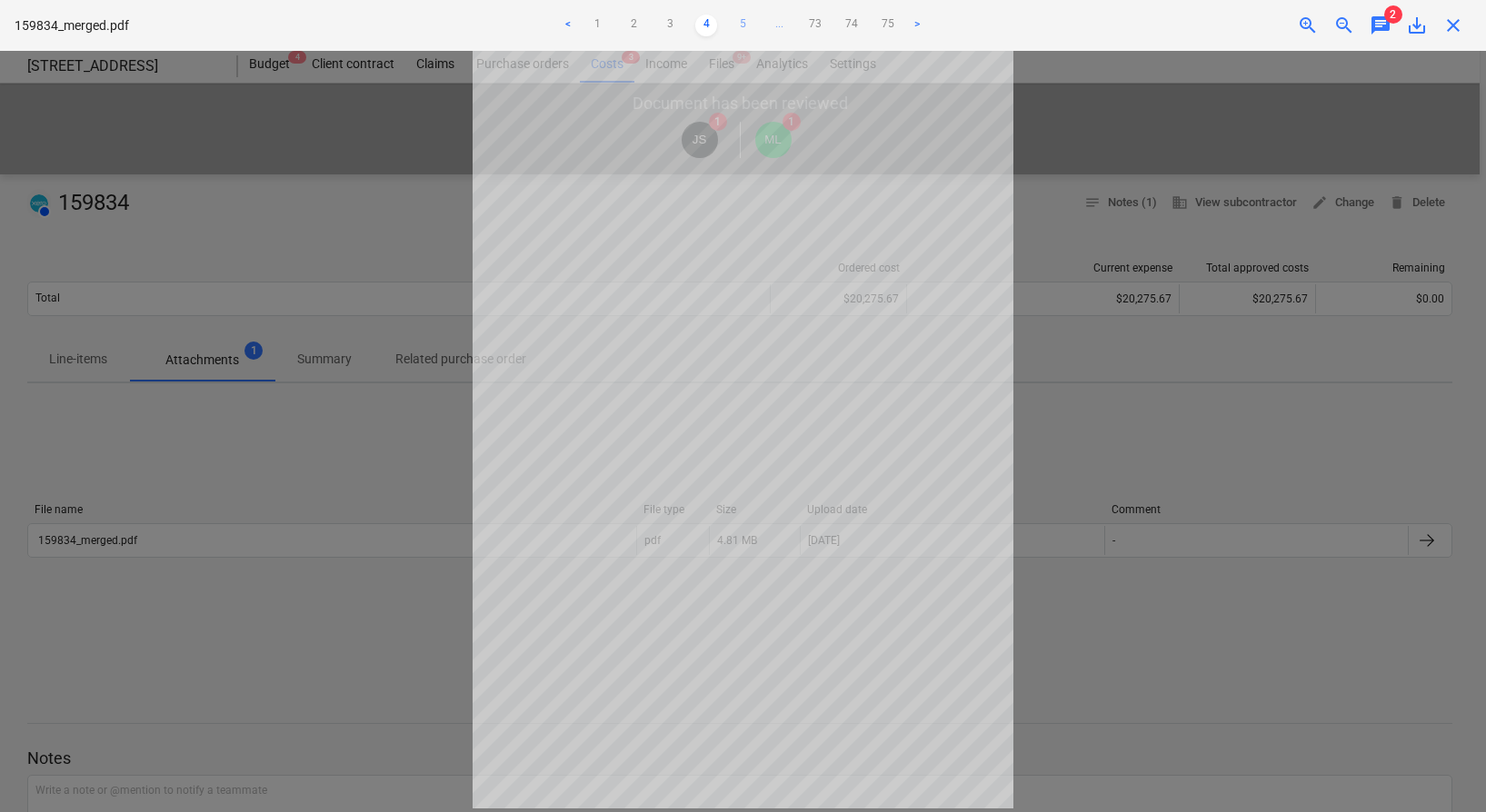
click at [733, 20] on link "5" at bounding box center [742, 24] width 22 height 22
click at [758, 20] on link "6" at bounding box center [760, 24] width 22 height 22
